Goal: Task Accomplishment & Management: Manage account settings

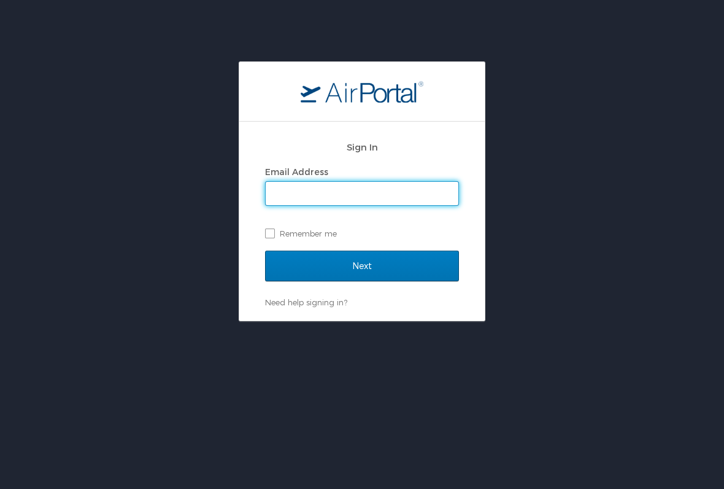
type input "[EMAIL_ADDRESS][DOMAIN_NAME]"
click at [362, 265] on input "Next" at bounding box center [362, 265] width 194 height 31
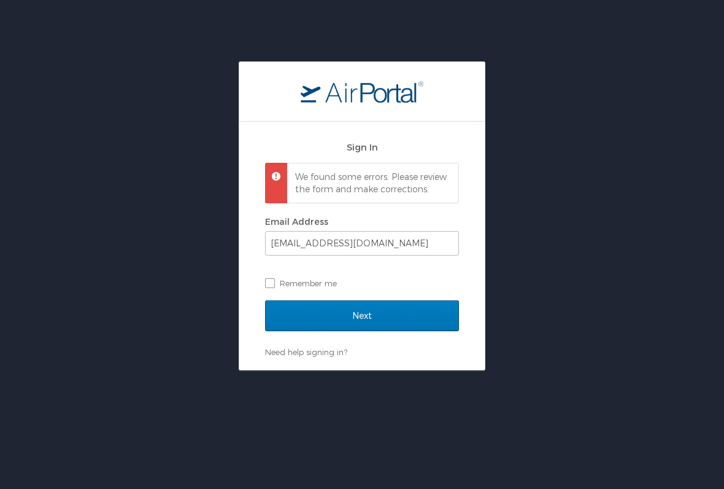
click at [372, 320] on input "Next" at bounding box center [362, 315] width 194 height 31
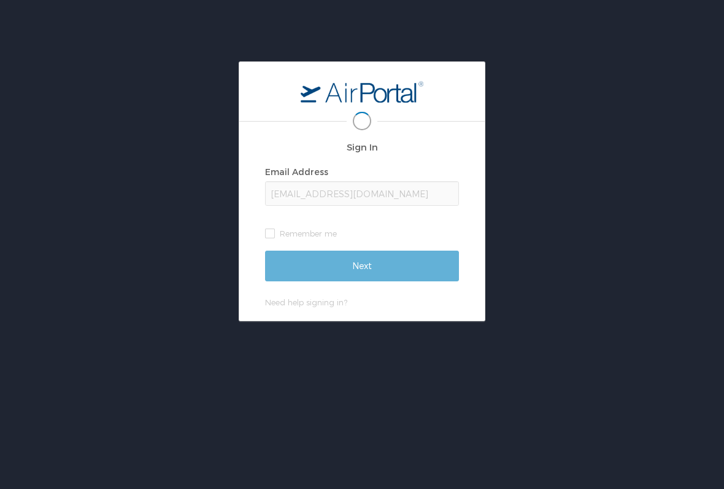
click at [391, 195] on div "hiresrn@aol.com" at bounding box center [362, 193] width 194 height 25
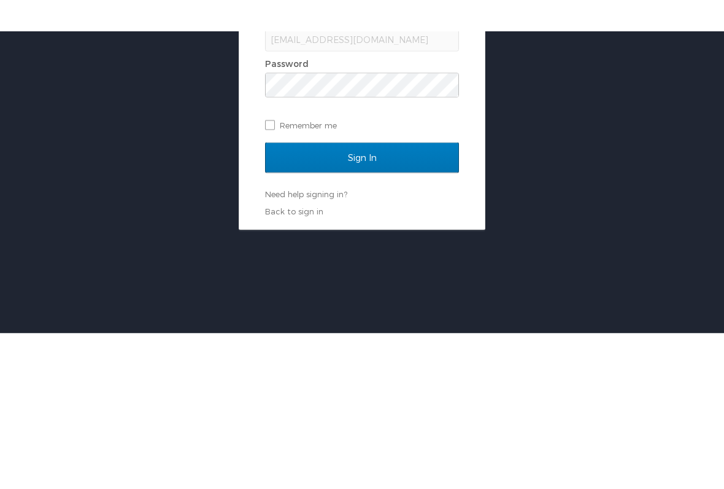
scroll to position [61, 0]
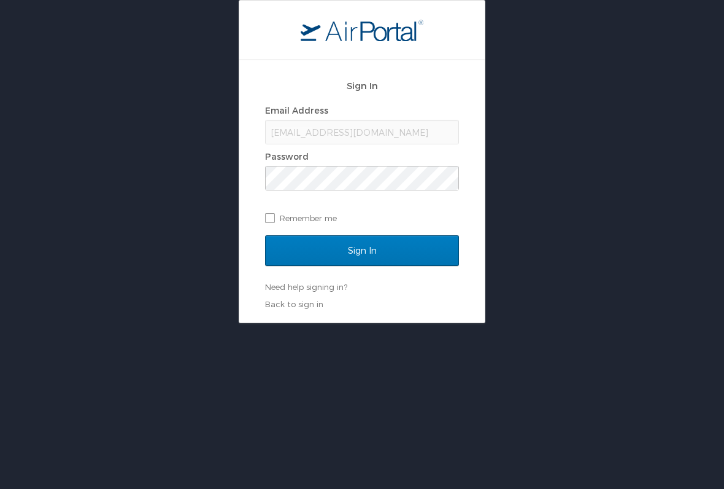
click at [398, 247] on input "Sign In" at bounding box center [362, 250] width 194 height 31
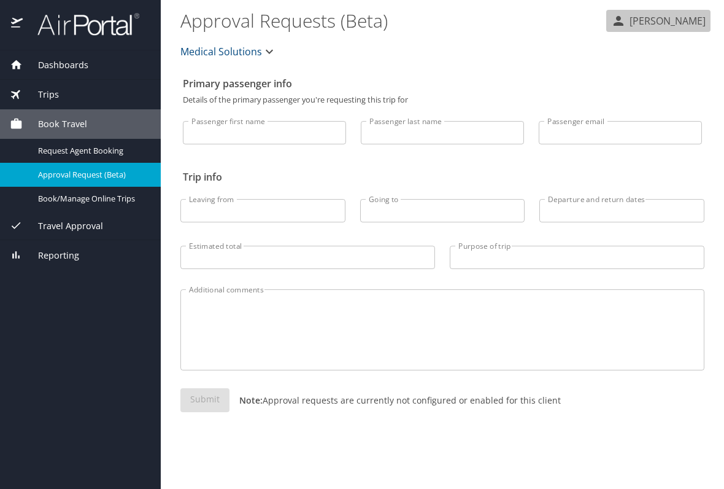
click at [685, 15] on p "[PERSON_NAME]" at bounding box center [666, 21] width 80 height 15
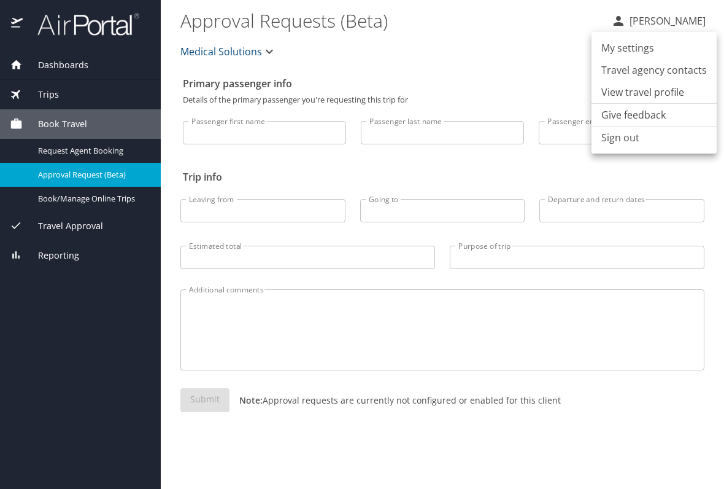
click at [672, 88] on li "View travel profile" at bounding box center [654, 92] width 125 height 22
